Goal: Navigation & Orientation: Understand site structure

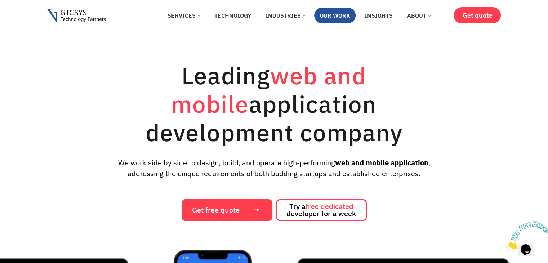
click at [339, 15] on link "Our Work" at bounding box center [334, 16] width 41 height 16
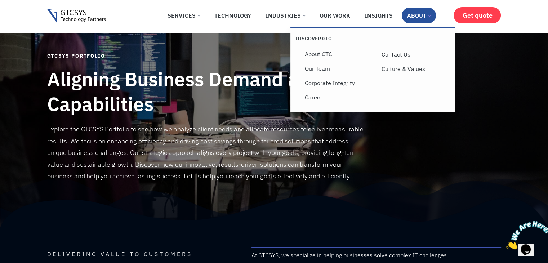
click at [415, 15] on link "About" at bounding box center [419, 16] width 34 height 16
